Goal: Information Seeking & Learning: Learn about a topic

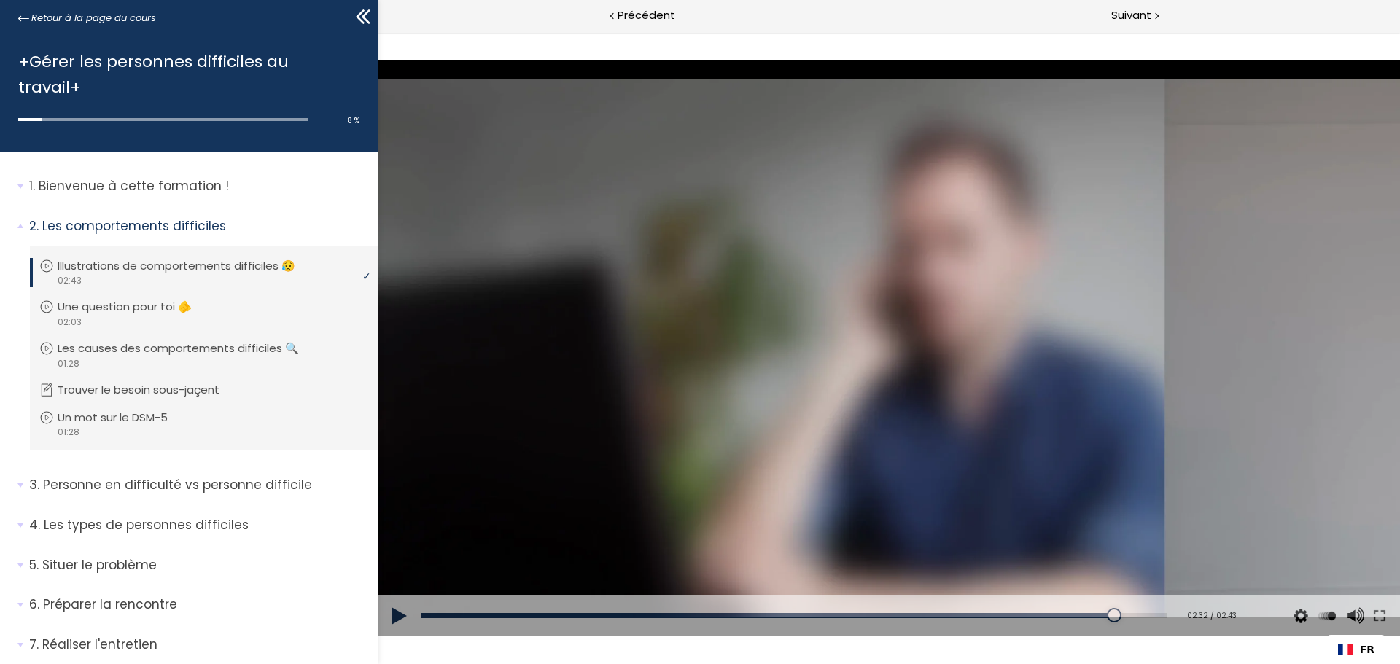
click at [393, 623] on button at bounding box center [400, 616] width 44 height 41
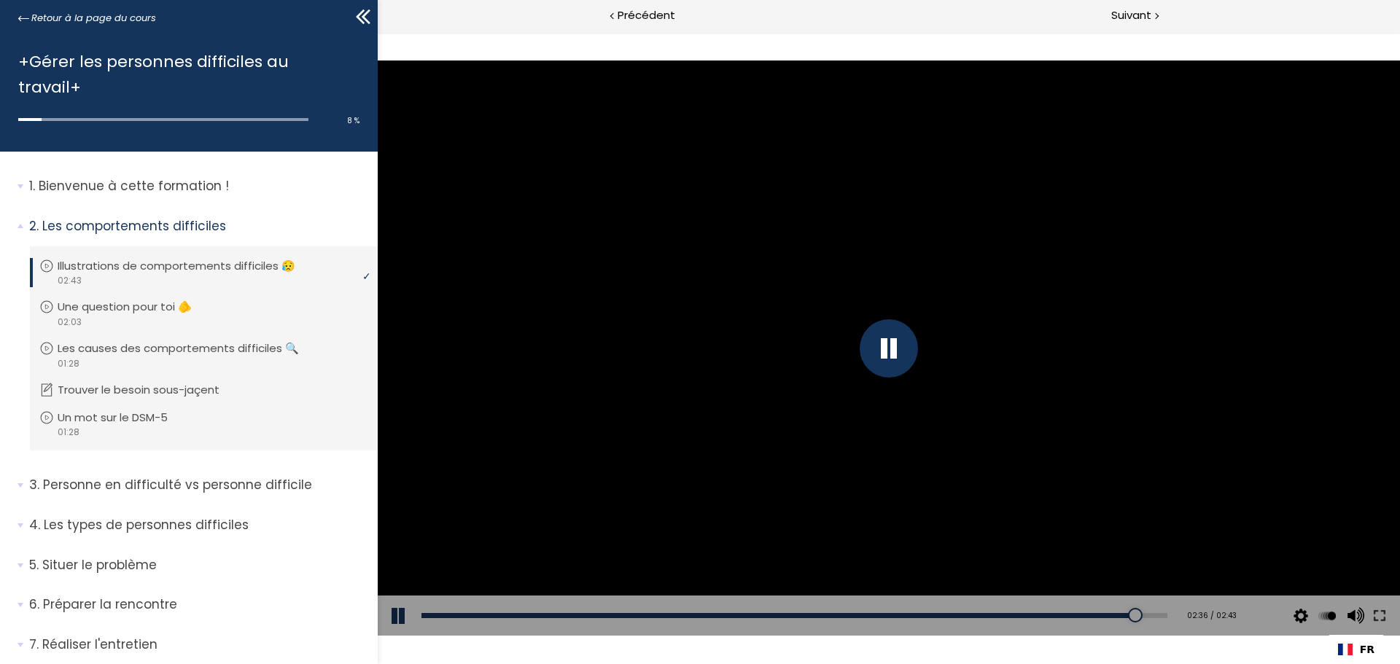
click at [1057, 640] on div "Click for sound @keyframes VOLUME_SMALL_WAVE_FLASH { 0% { opacity: 0; } 33% { o…" at bounding box center [889, 348] width 1022 height 632
click at [1353, 588] on div at bounding box center [1354, 552] width 28 height 73
click at [1076, 618] on div "02:26" at bounding box center [794, 615] width 746 height 5
click at [137, 258] on p "Illustrations de comportements difficiles 😥" at bounding box center [188, 266] width 260 height 16
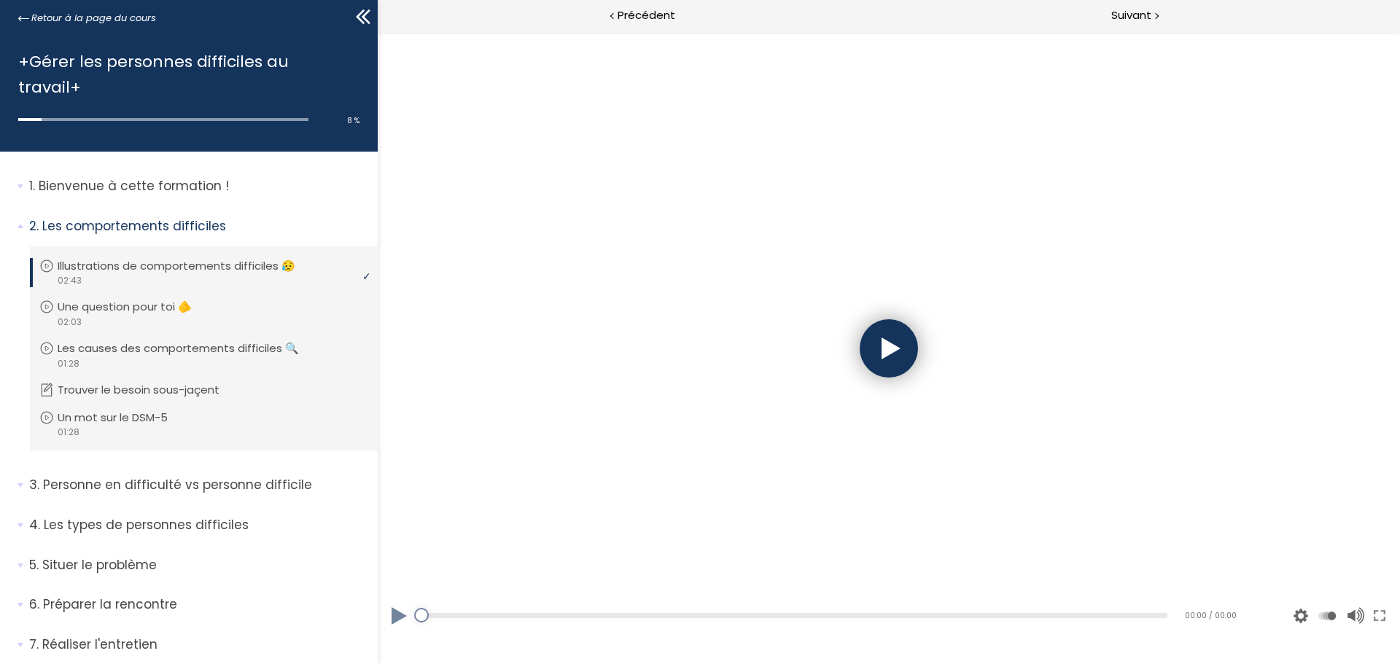
click at [395, 626] on button at bounding box center [400, 616] width 44 height 41
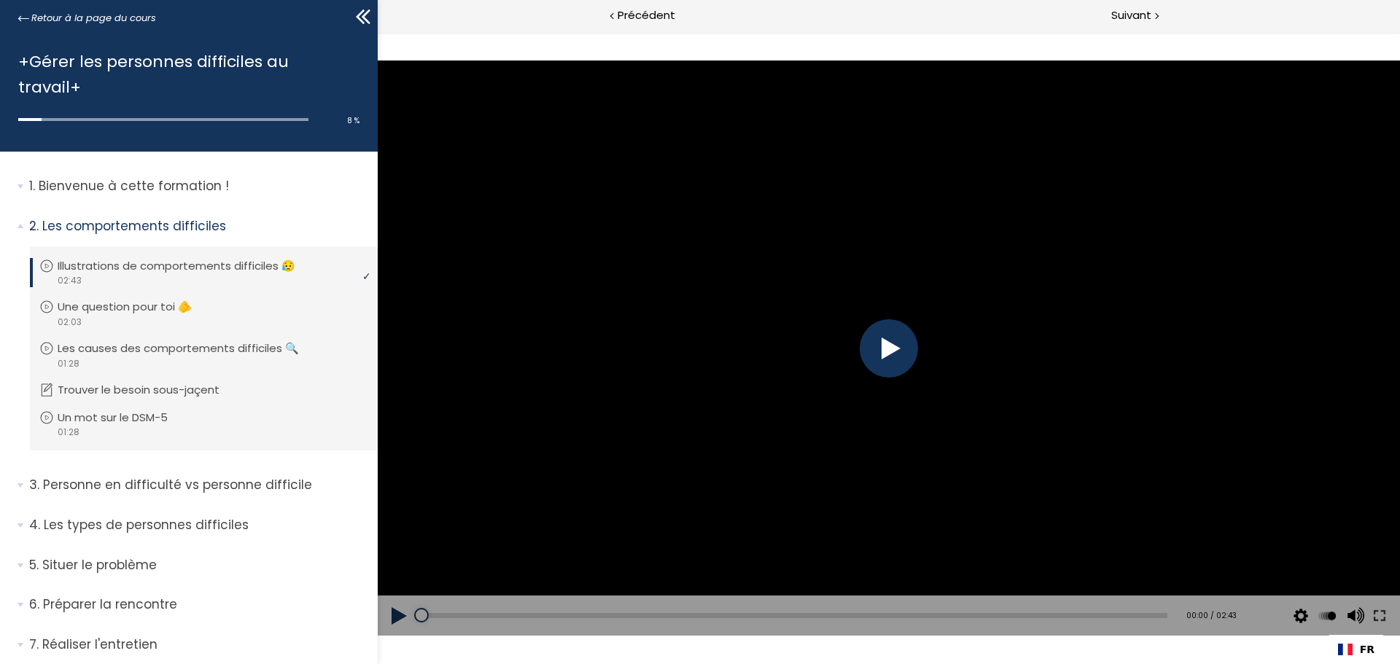
click at [397, 620] on button at bounding box center [400, 616] width 44 height 41
click at [1356, 614] on button at bounding box center [1353, 616] width 22 height 41
click at [391, 623] on button at bounding box center [400, 616] width 44 height 41
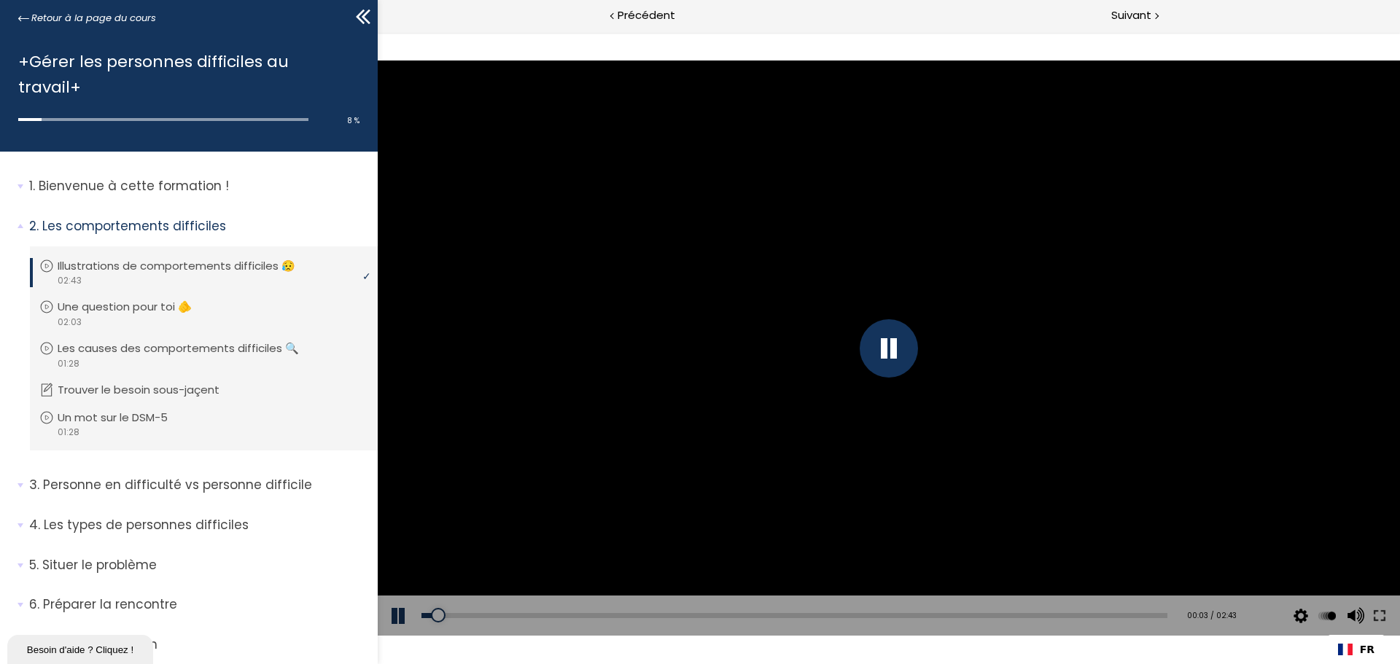
click at [391, 623] on button at bounding box center [400, 616] width 44 height 41
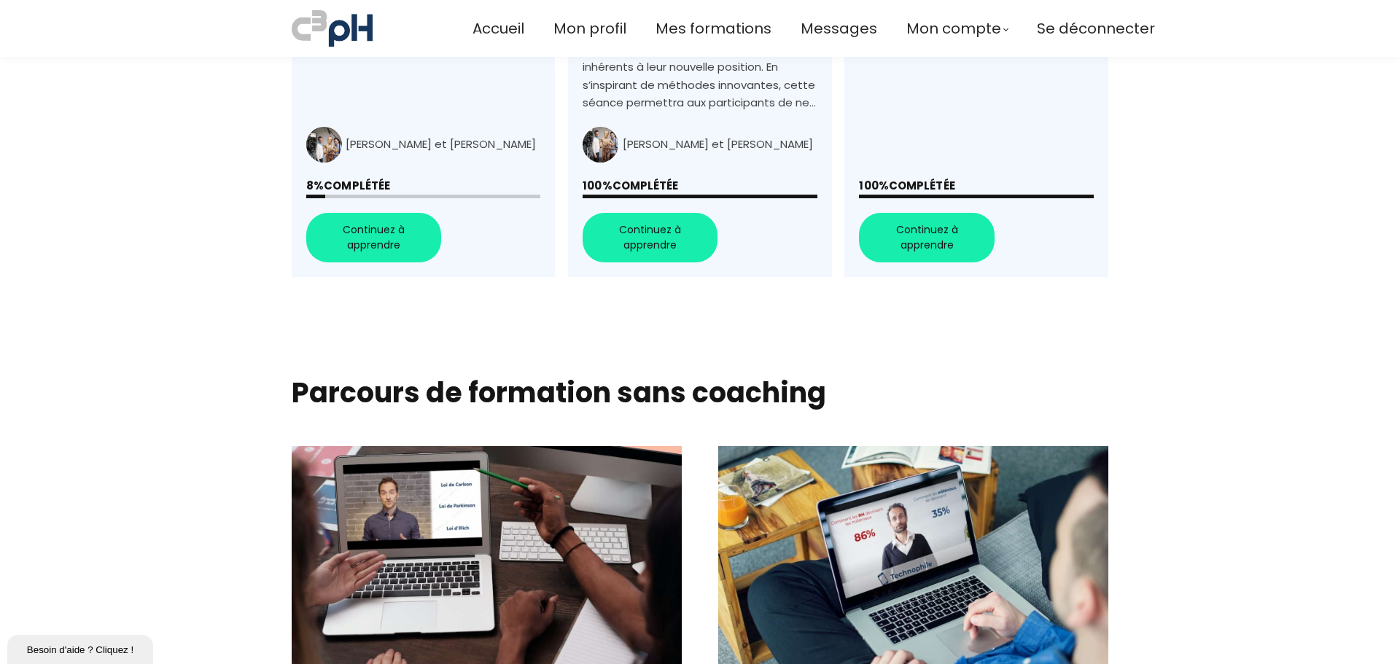
scroll to position [656, 0]
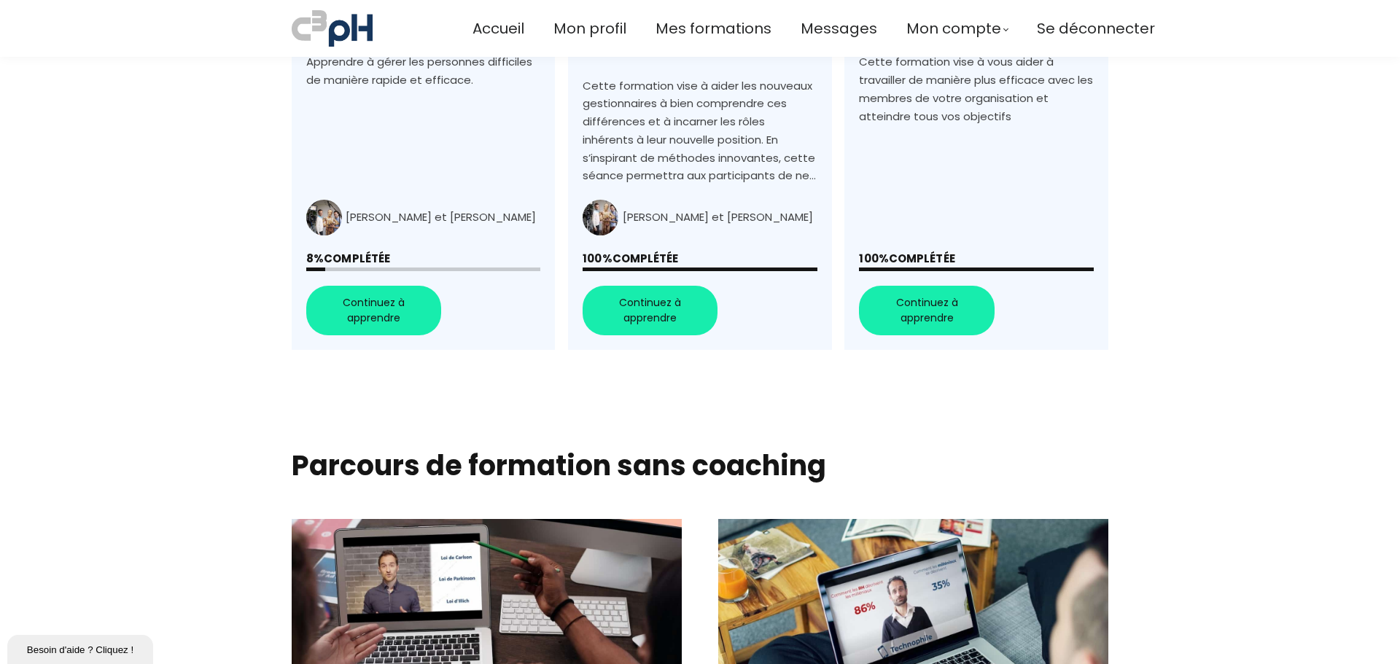
click at [397, 292] on link "+Gérer les personnes difficiles au travail+" at bounding box center [423, 88] width 263 height 524
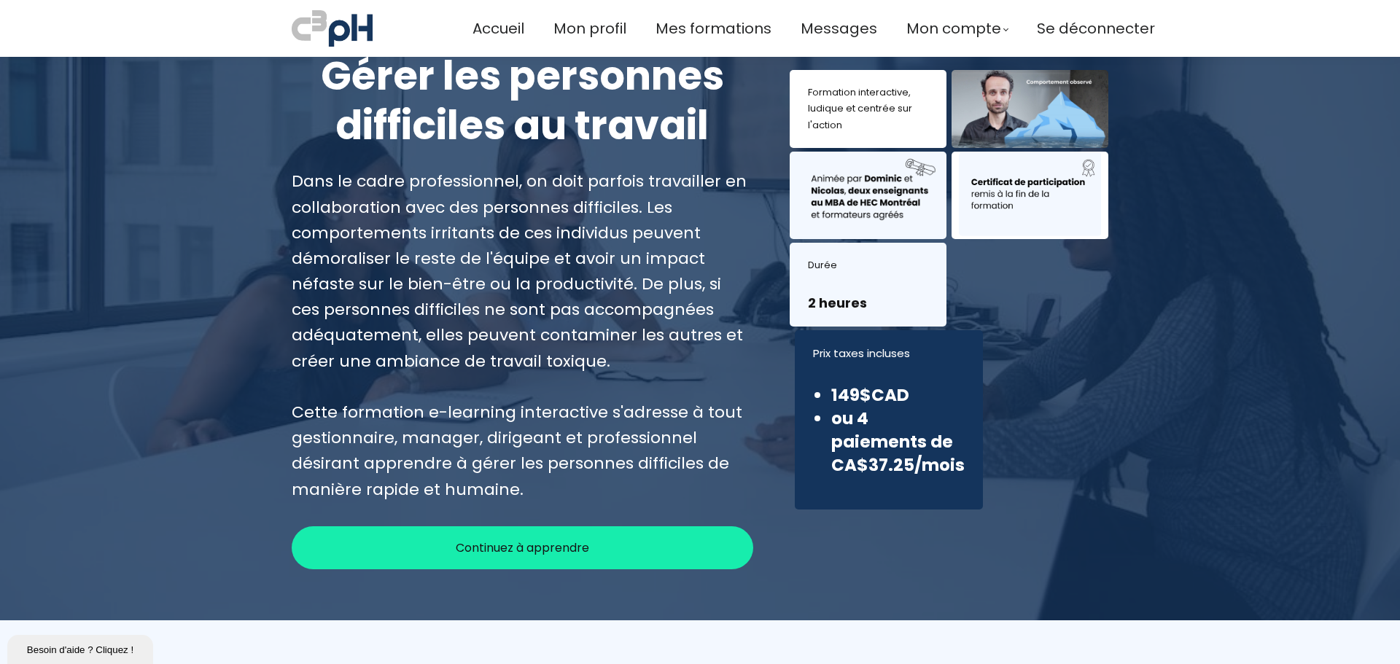
scroll to position [73, 0]
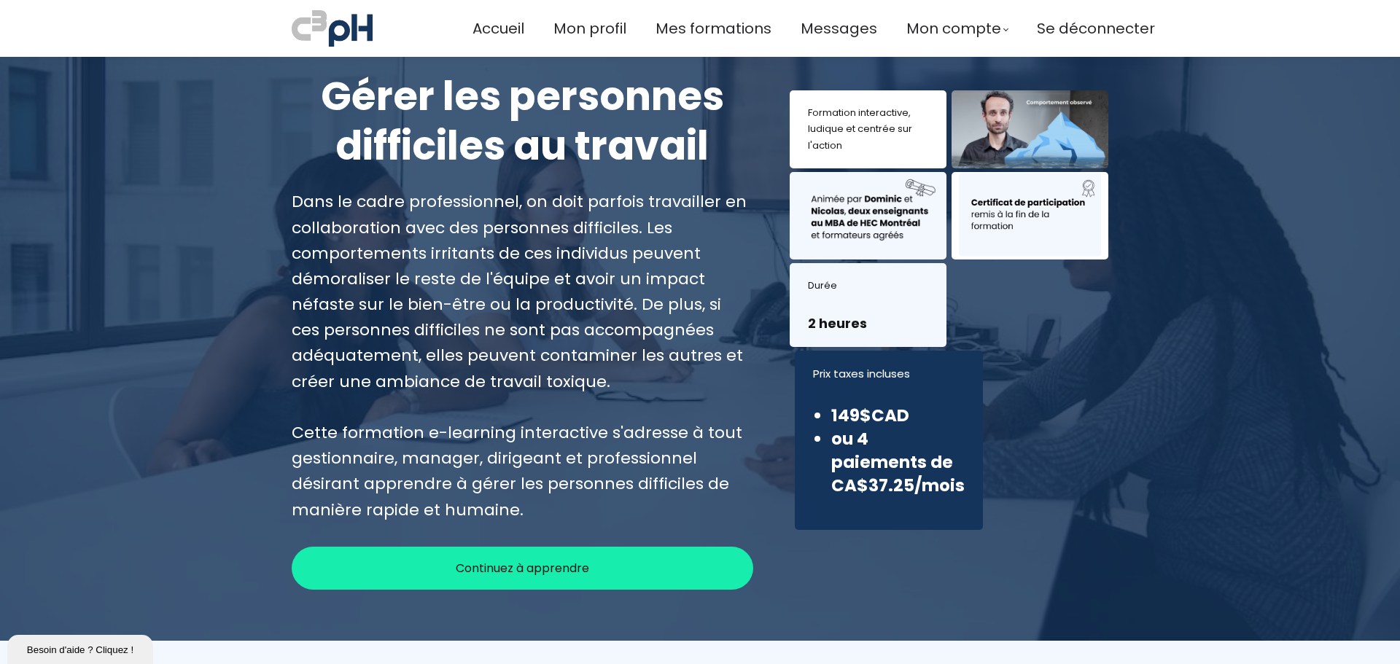
click at [616, 568] on div "Continuez à apprendre" at bounding box center [523, 568] width 462 height 43
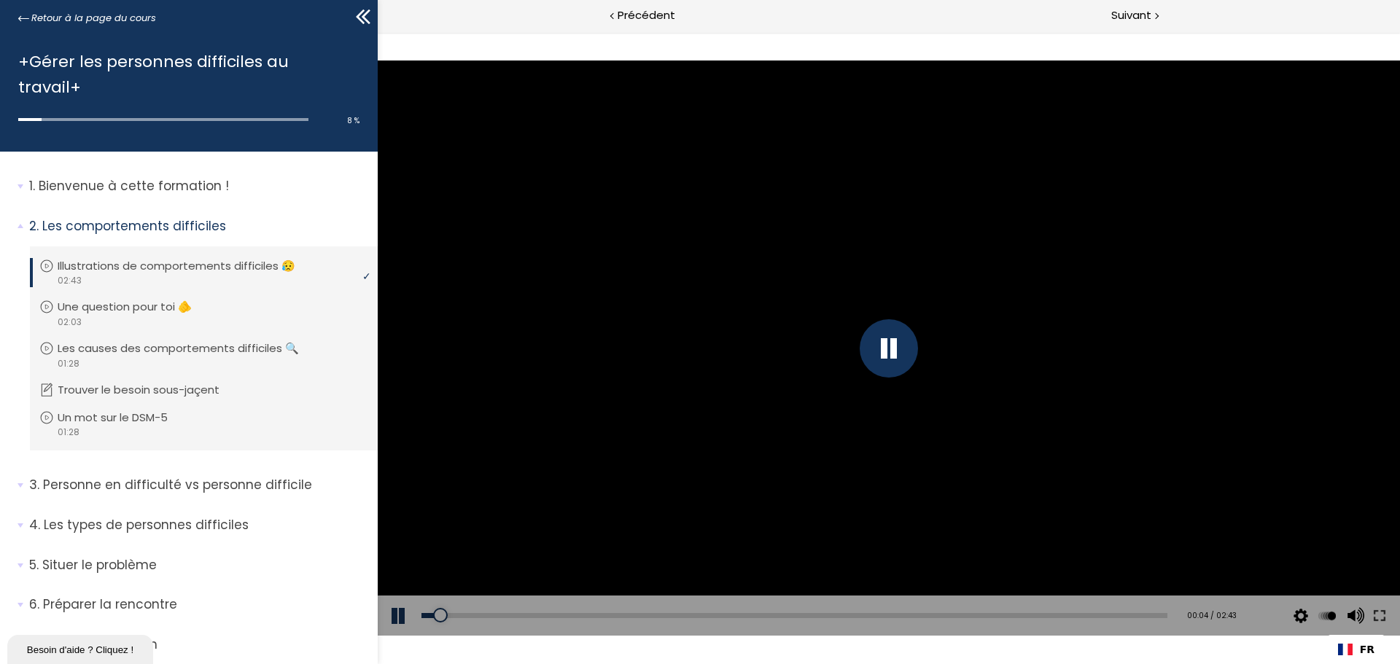
click at [870, 337] on div at bounding box center [889, 348] width 58 height 58
click at [877, 349] on div at bounding box center [889, 348] width 58 height 58
click at [1302, 620] on button at bounding box center [1301, 616] width 22 height 41
click at [1189, 613] on div "00:08 / 02:43" at bounding box center [1209, 616] width 56 height 12
click at [1365, 615] on div at bounding box center [1353, 616] width 26 height 41
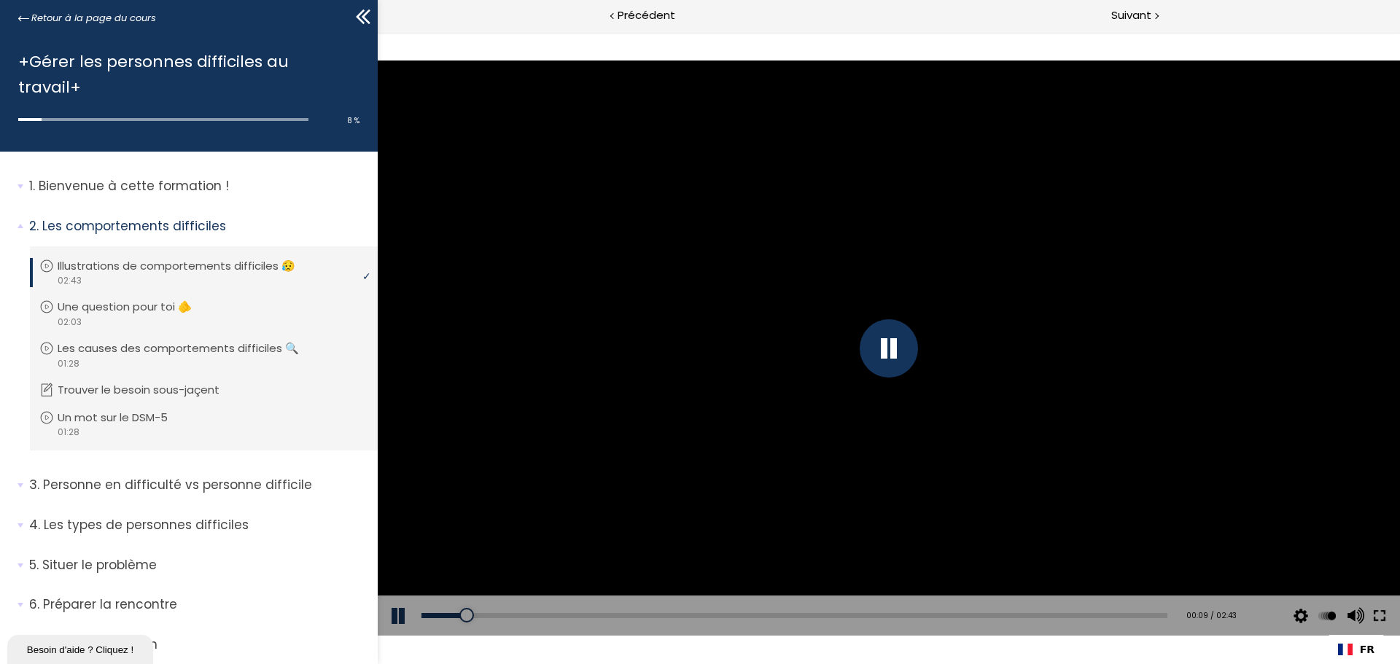
click at [1379, 615] on button at bounding box center [1380, 616] width 26 height 41
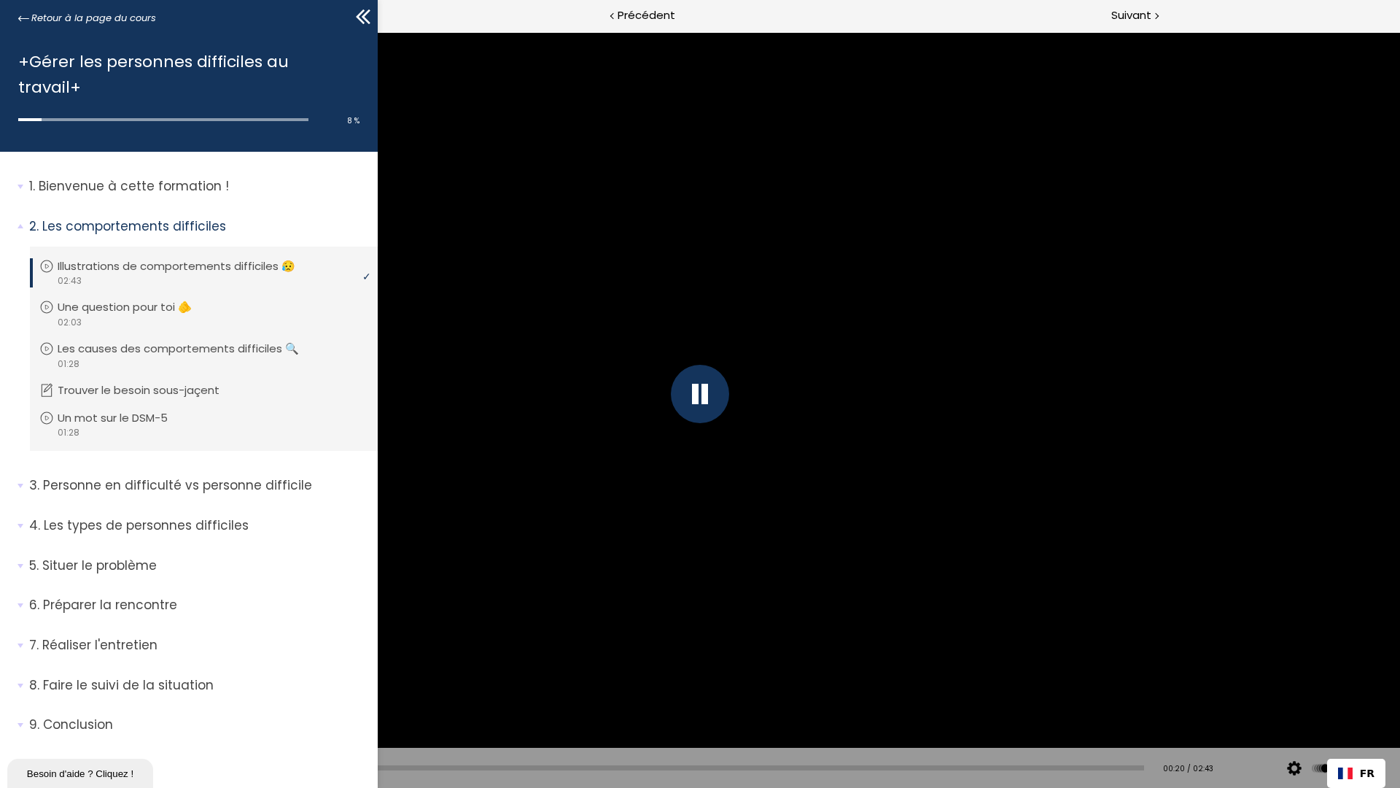
drag, startPoint x: 1151, startPoint y: 367, endPoint x: 1287, endPoint y: 90, distance: 307.9
click at [1162, 342] on div at bounding box center [700, 394] width 1400 height 788
click at [1399, 0] on div at bounding box center [700, 394] width 1400 height 788
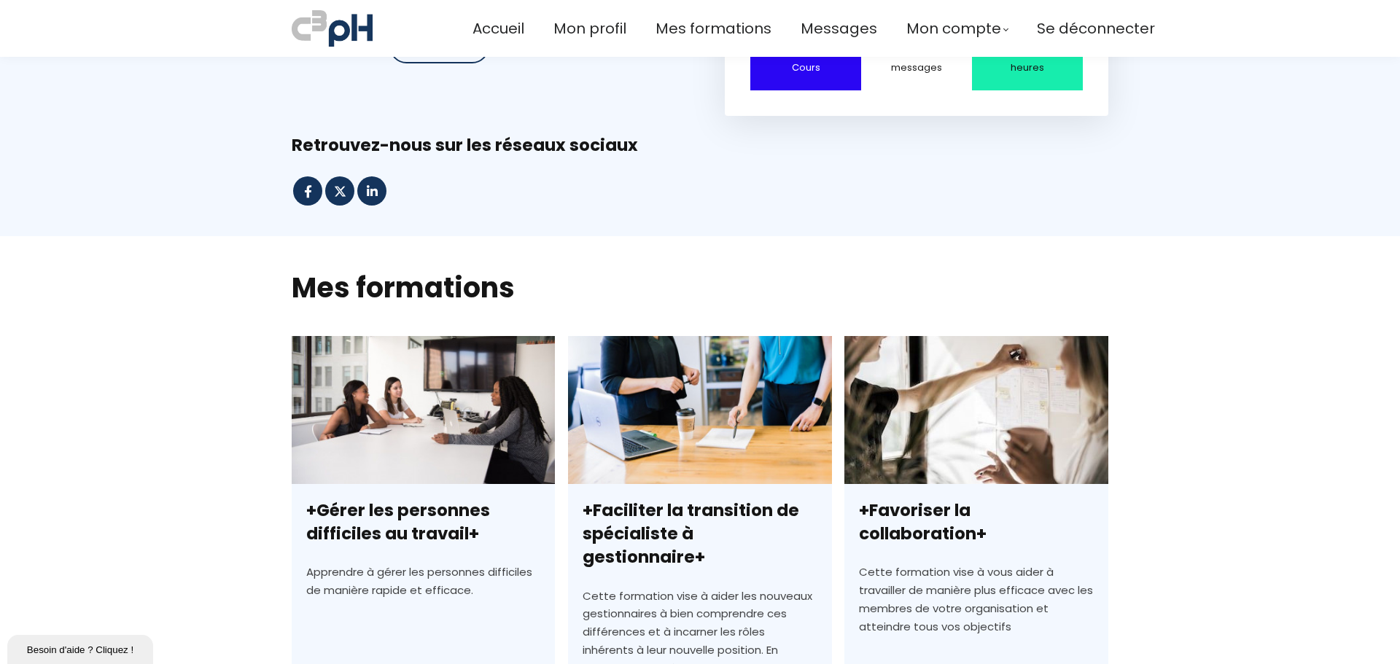
scroll to position [292, 0]
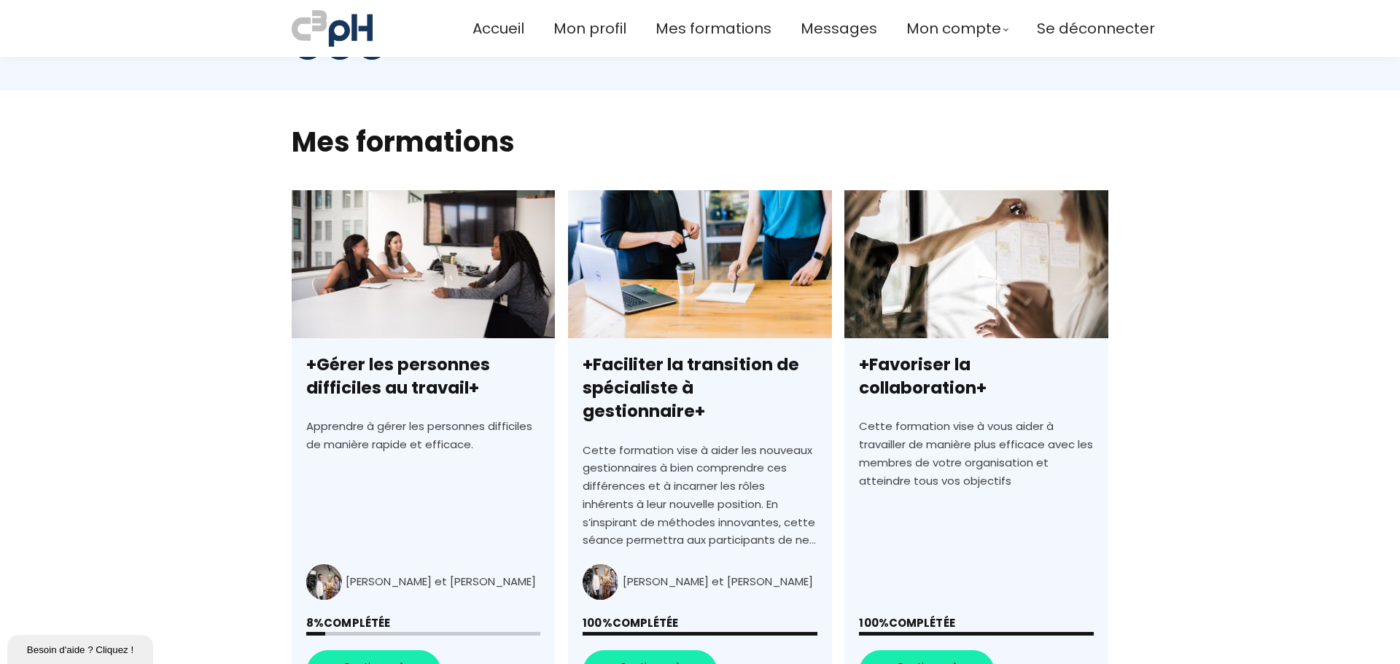
click at [446, 475] on link "+Gérer les personnes difficiles au travail+" at bounding box center [423, 452] width 263 height 524
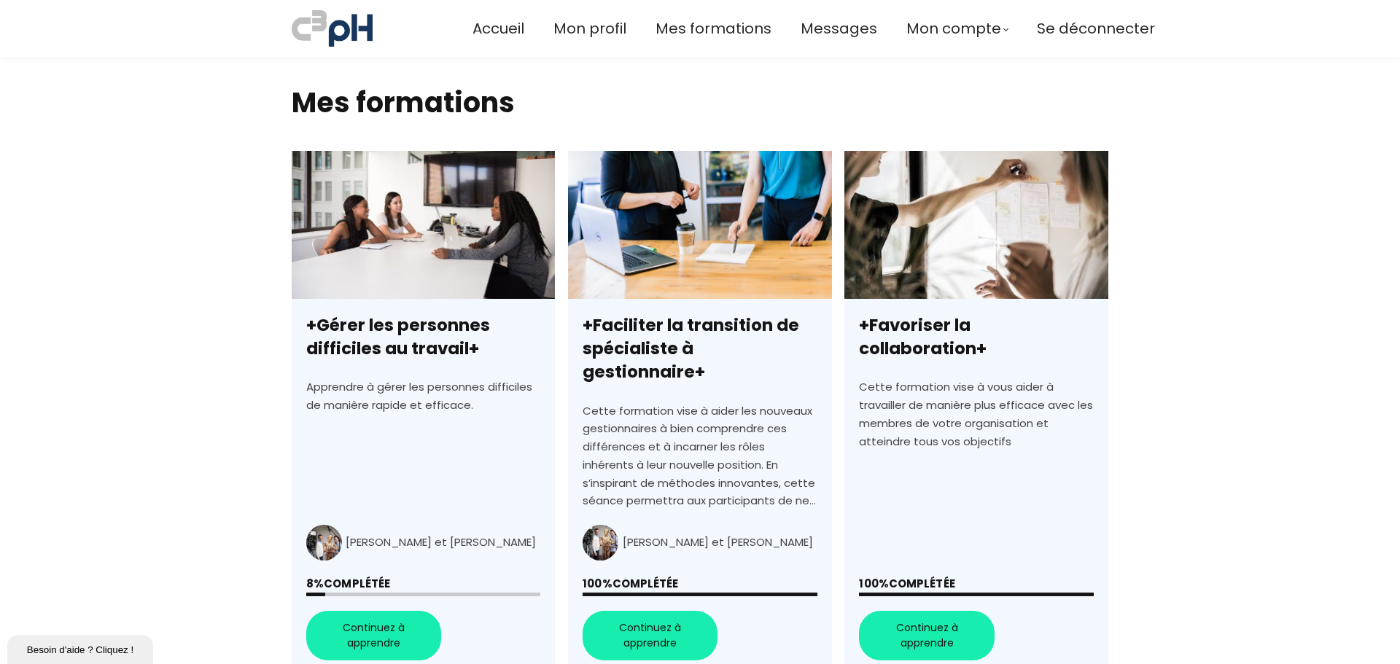
scroll to position [365, 0]
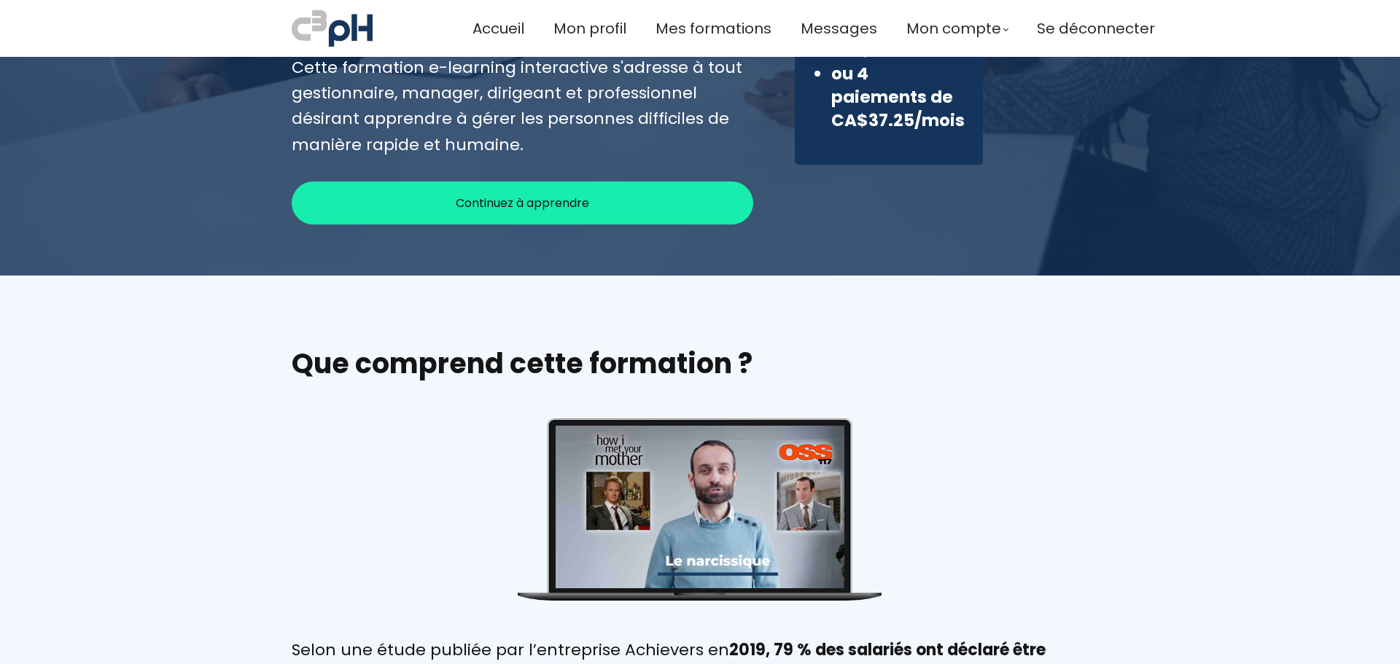
scroll to position [438, 0]
click at [626, 194] on div "Continuez à apprendre" at bounding box center [523, 203] width 462 height 43
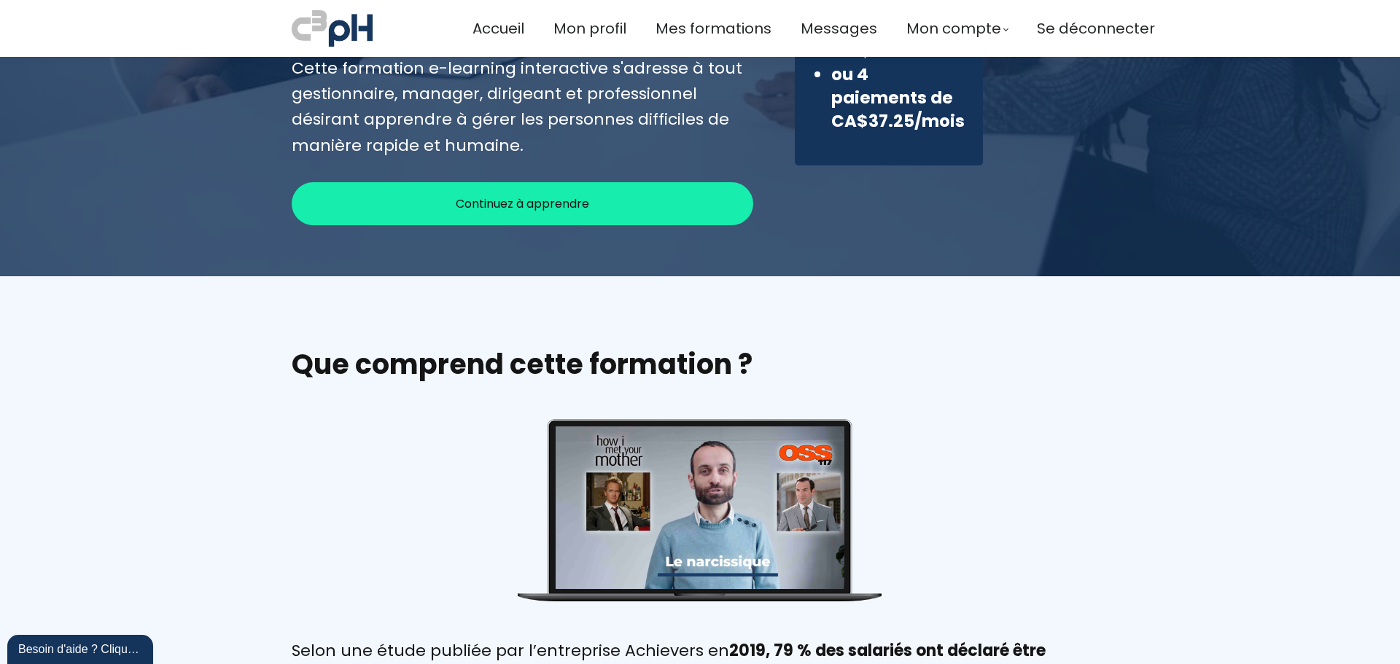
scroll to position [0, 0]
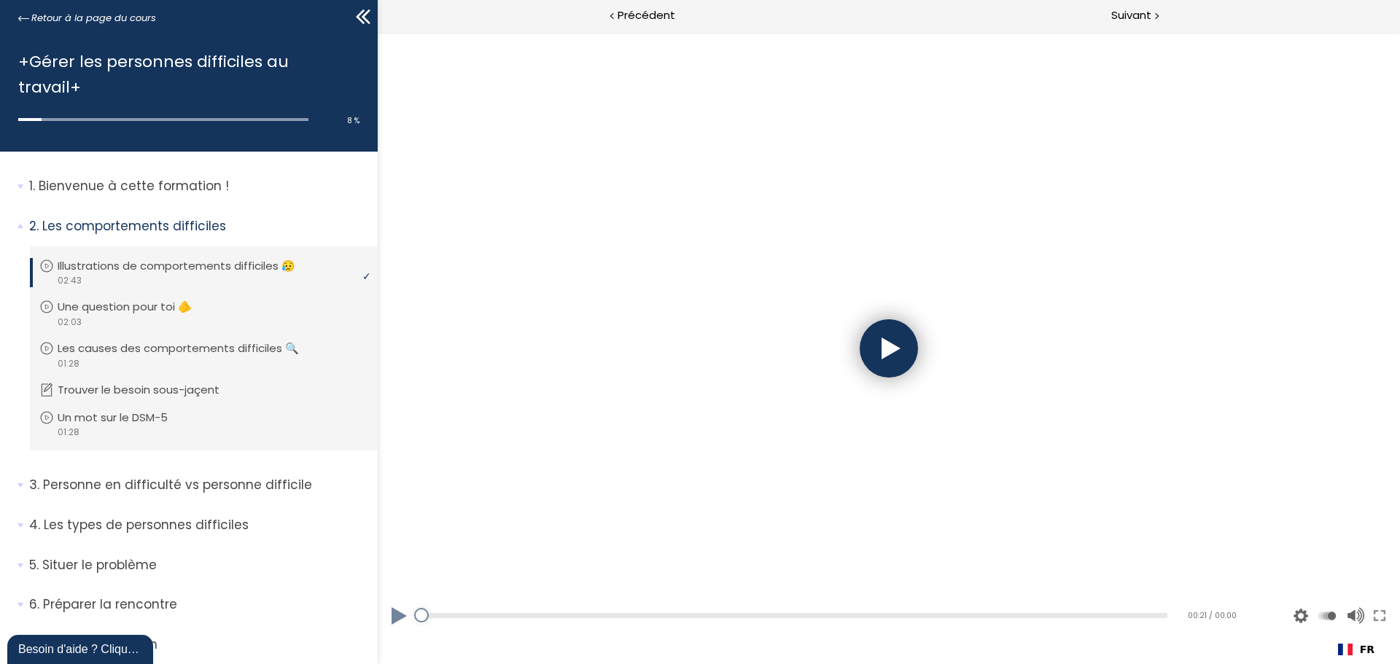
click at [879, 358] on div at bounding box center [889, 348] width 58 height 58
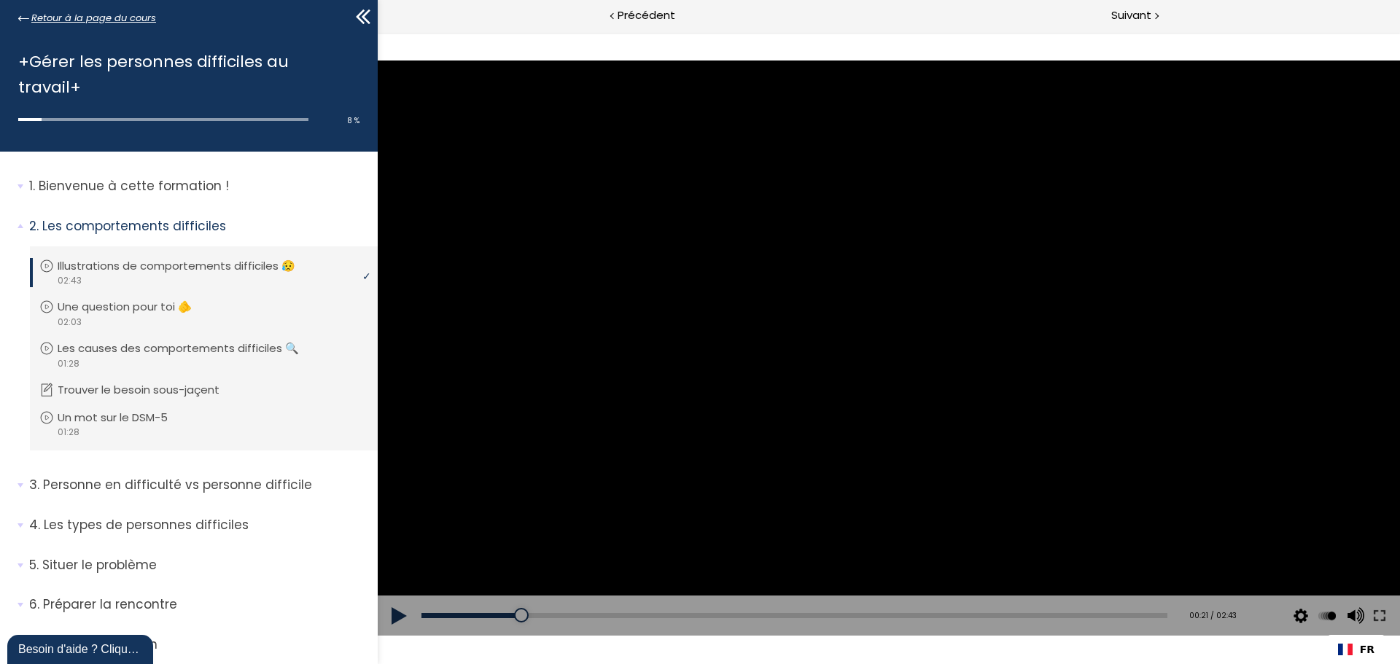
click at [131, 20] on span "Retour à la page du cours" at bounding box center [93, 18] width 125 height 16
